Goal: Information Seeking & Learning: Learn about a topic

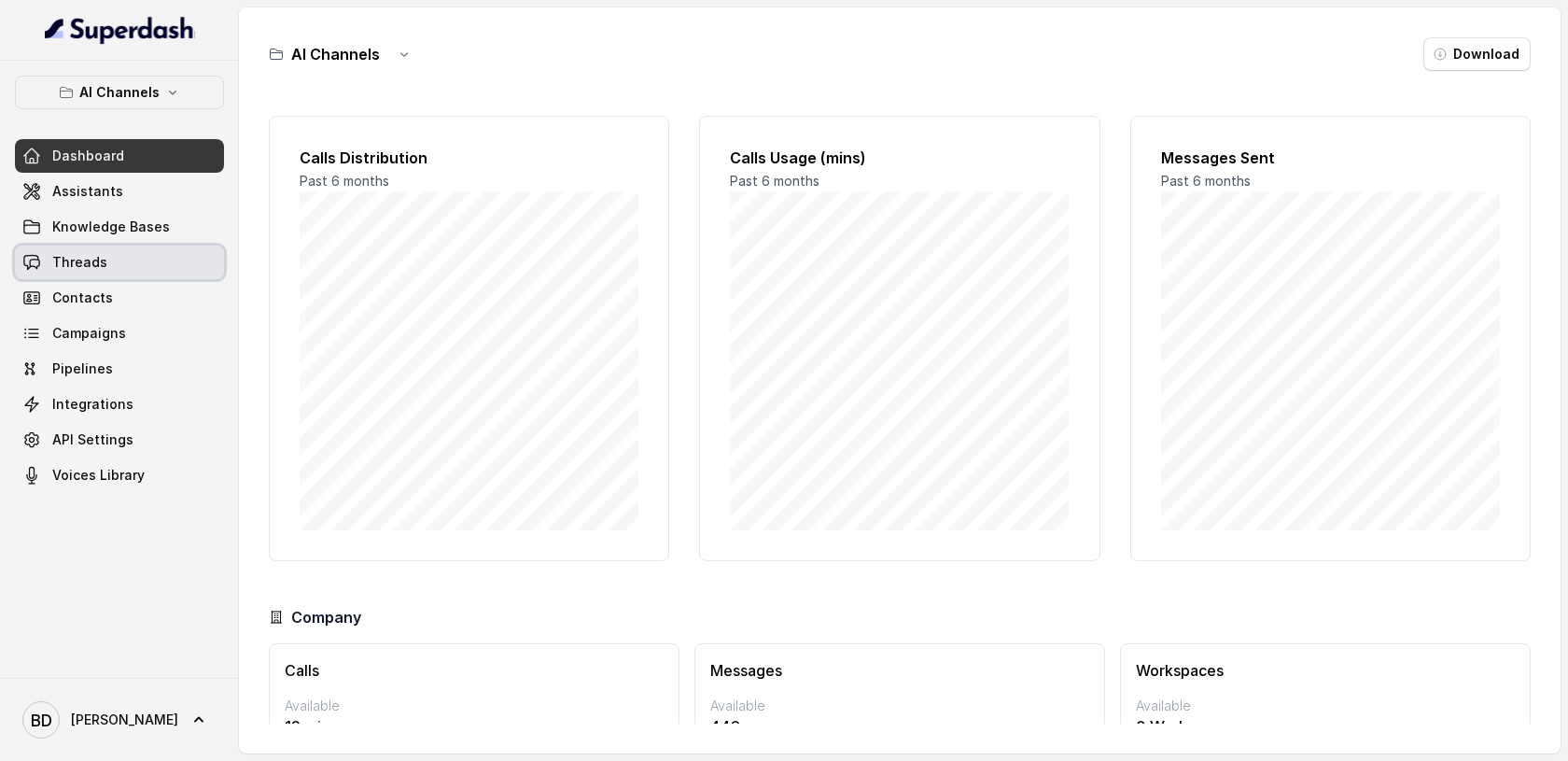
click at [86, 265] on span "Threads" at bounding box center [80, 262] width 55 height 19
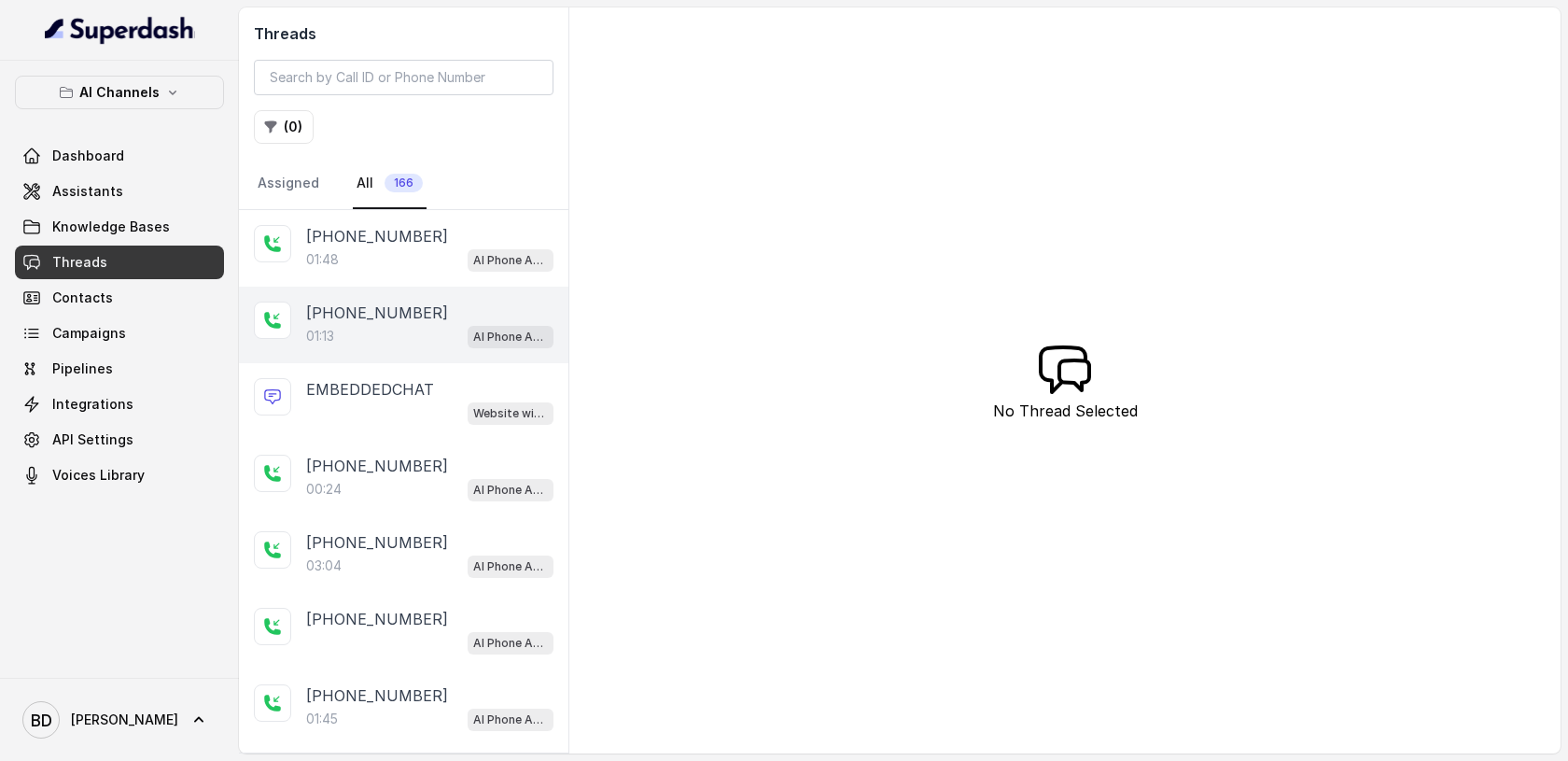
click at [313, 303] on p "[PHONE_NUMBER]" at bounding box center [377, 312] width 142 height 23
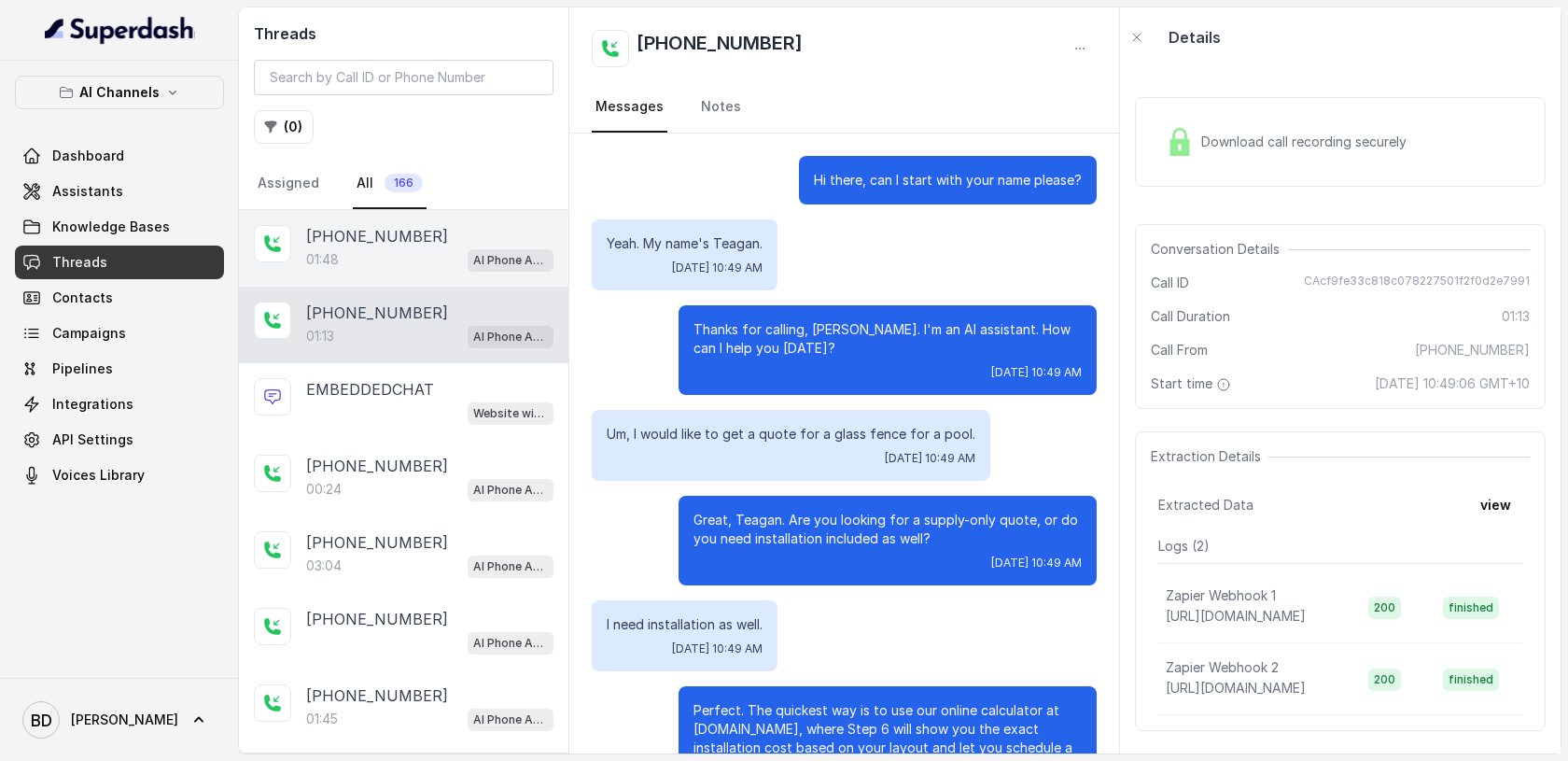
click at [304, 248] on div "[PHONE_NUMBER]:48 AI Phone Assistant" at bounding box center [403, 248] width 329 height 77
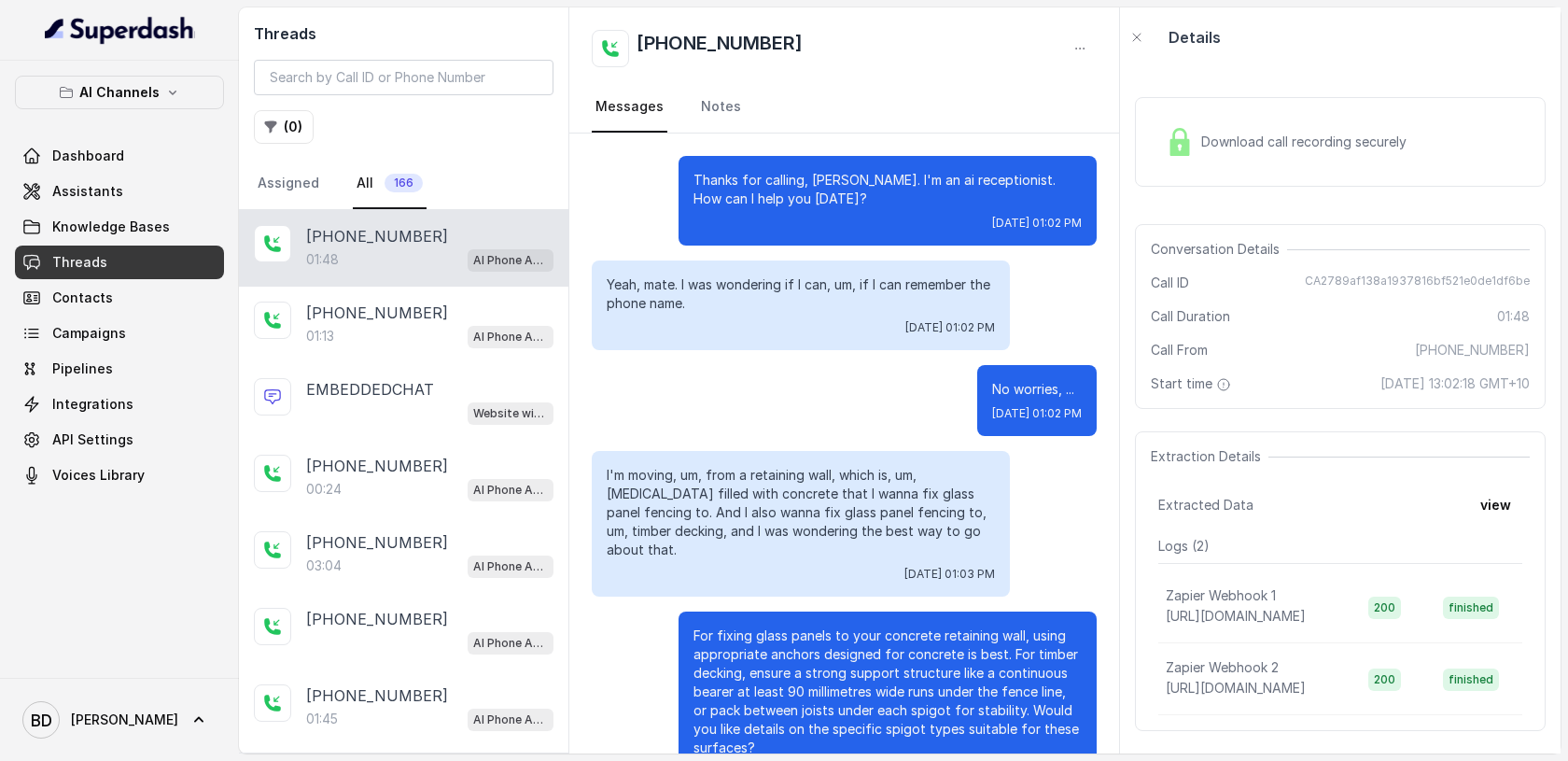
click at [1181, 145] on img at bounding box center [1180, 142] width 28 height 28
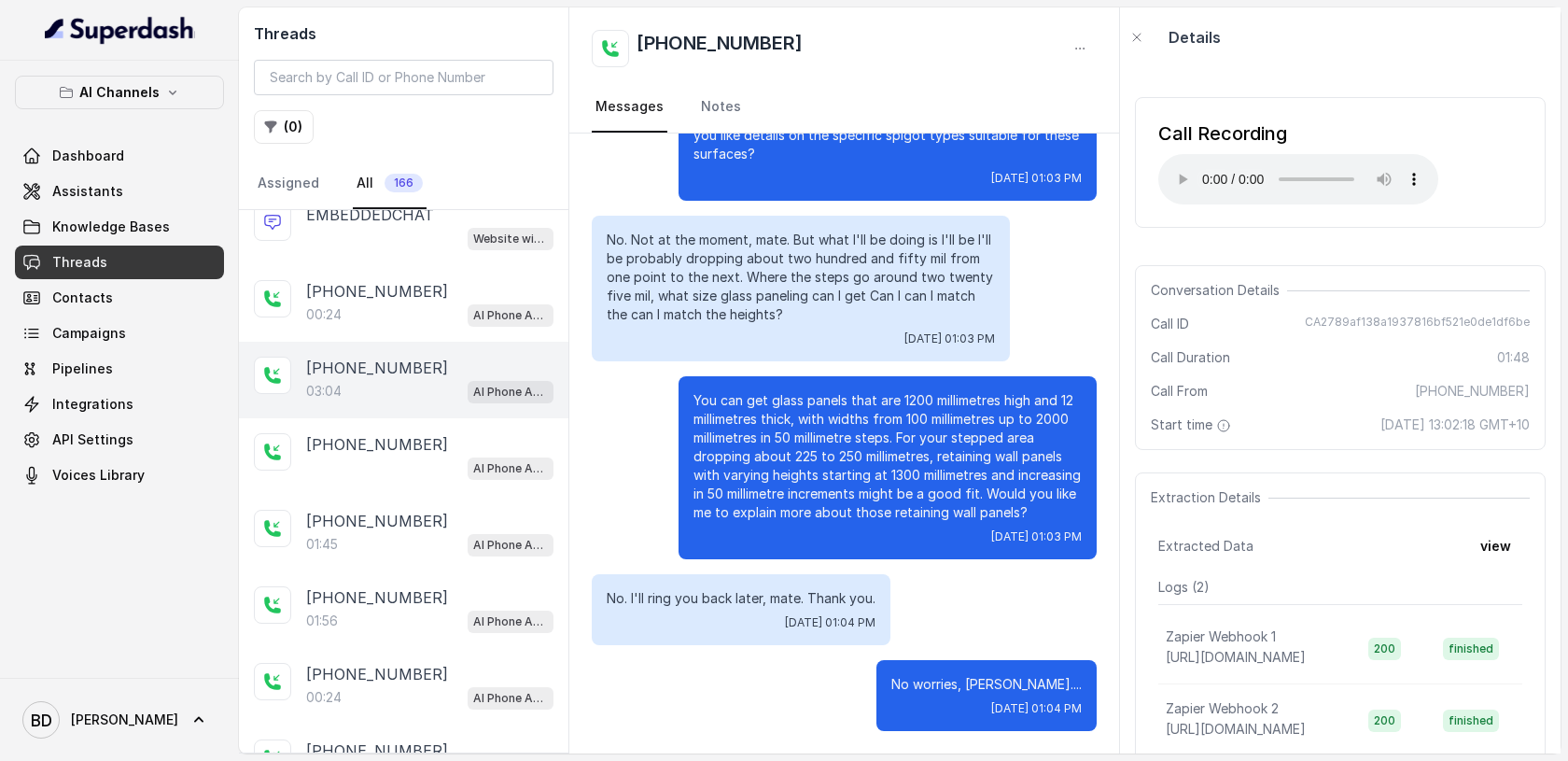
scroll to position [271, 0]
